Goal: Navigation & Orientation: Find specific page/section

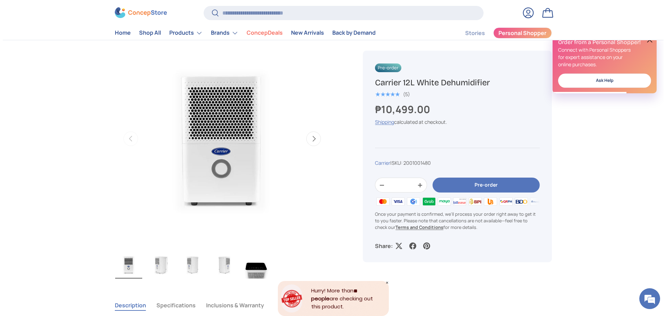
scroll to position [208, 0]
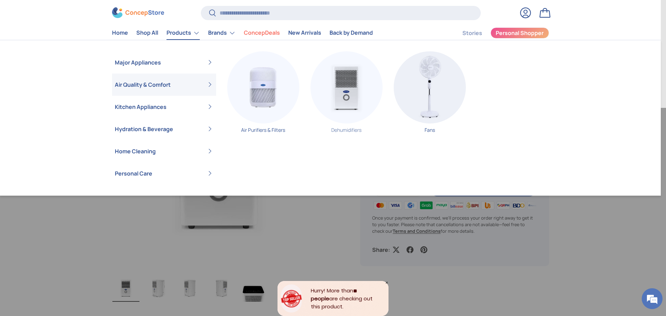
click at [341, 98] on img "Primary" at bounding box center [346, 87] width 72 height 72
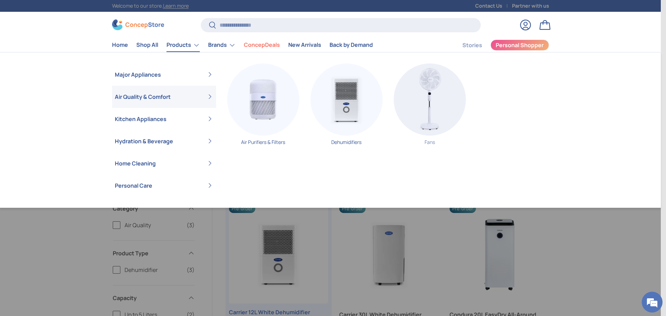
drag, startPoint x: 455, startPoint y: 119, endPoint x: 452, endPoint y: 118, distance: 3.7
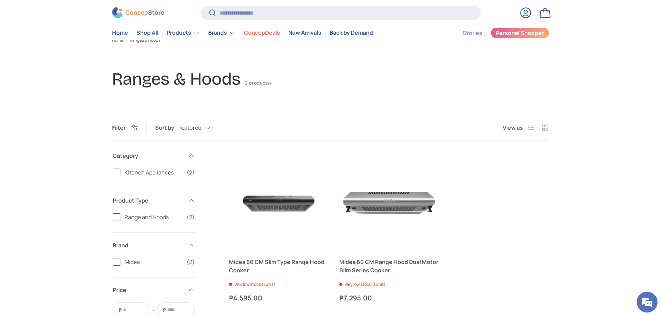
scroll to position [104, 0]
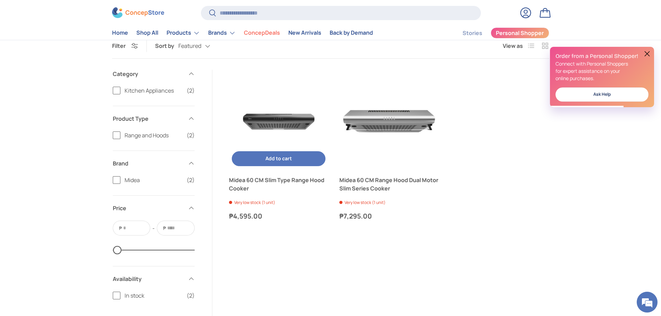
click at [299, 100] on img "Midea 60 CM Slim Type Range Hood Cooker" at bounding box center [278, 119] width 99 height 99
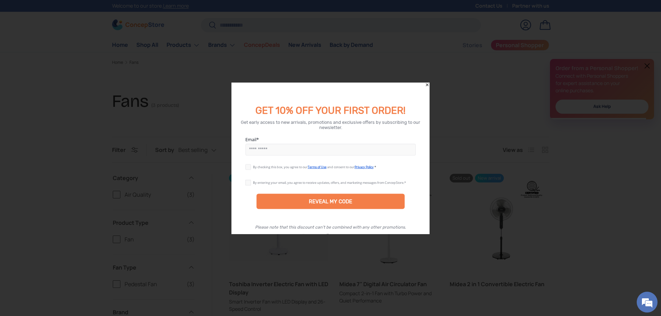
click at [427, 82] on icon "Close" at bounding box center [426, 84] width 5 height 5
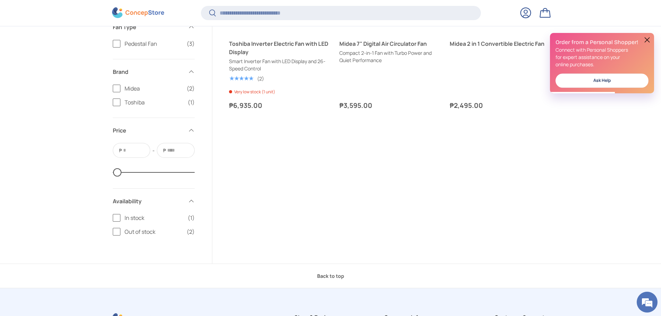
scroll to position [345, 0]
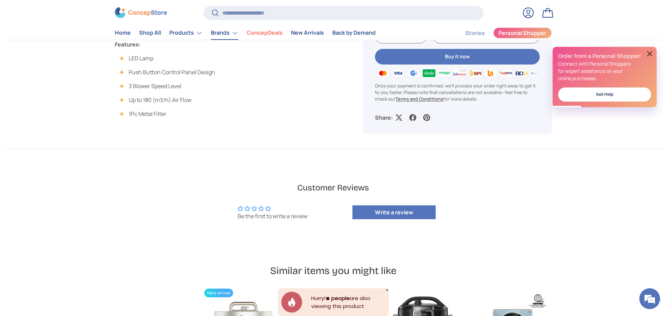
scroll to position [243, 0]
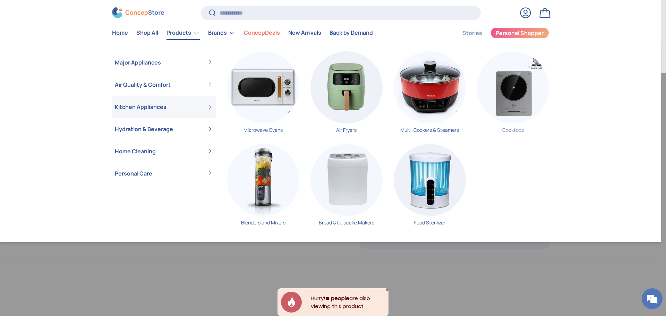
click at [509, 98] on img "Primary" at bounding box center [513, 87] width 72 height 72
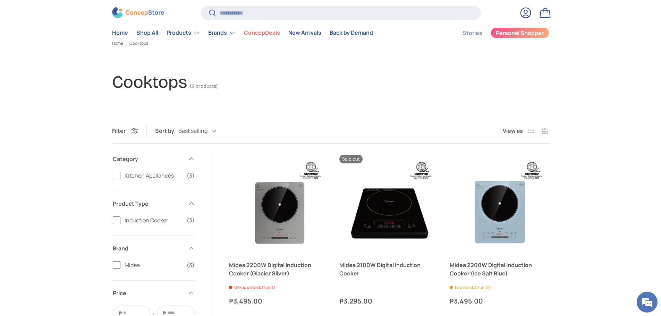
scroll to position [140, 0]
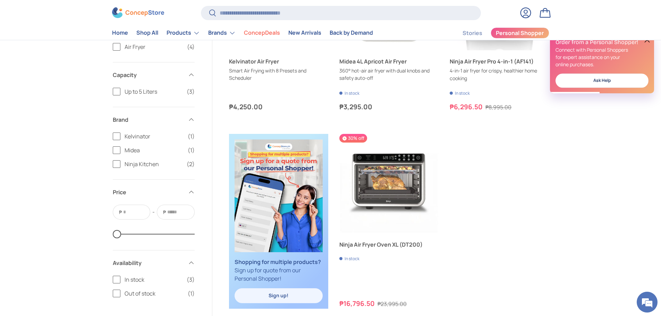
scroll to position [173, 0]
